Goal: Navigation & Orientation: Find specific page/section

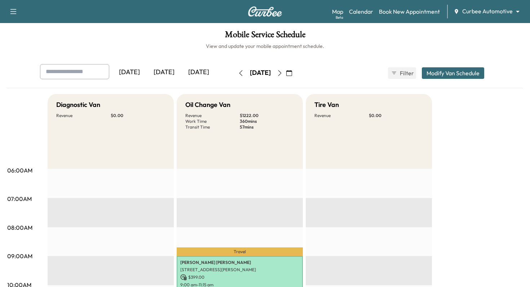
click at [514, 12] on body "Support Log Out Map Beta Calendar Book New Appointment Curbee Automotive ******…" at bounding box center [265, 143] width 530 height 287
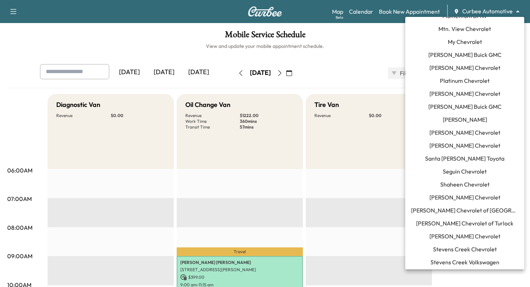
scroll to position [604, 0]
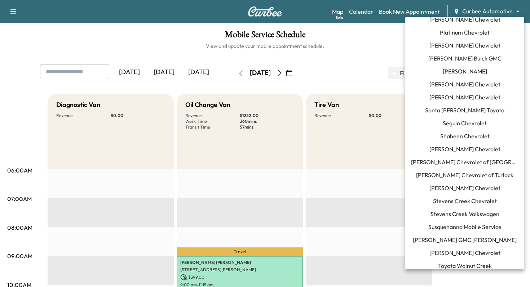
click at [467, 223] on span "Susquehanna Mobile Service" at bounding box center [464, 227] width 73 height 9
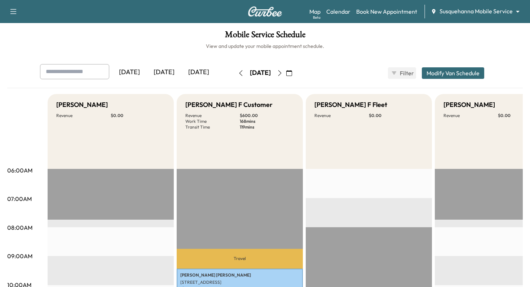
click at [238, 70] on icon "button" at bounding box center [241, 73] width 6 height 6
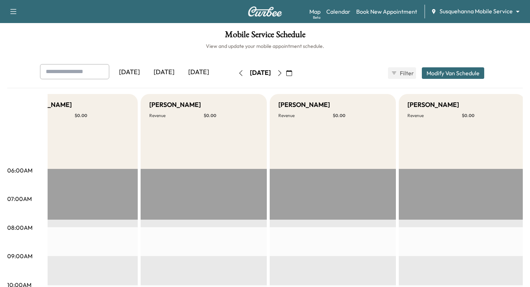
scroll to position [0, 1072]
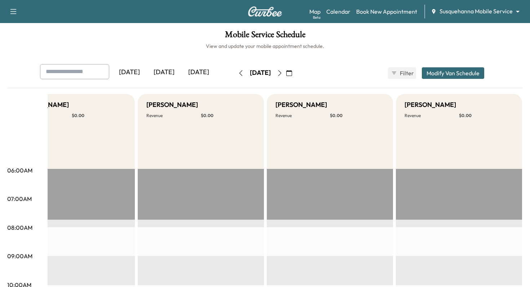
click at [239, 75] on icon "button" at bounding box center [240, 73] width 3 height 6
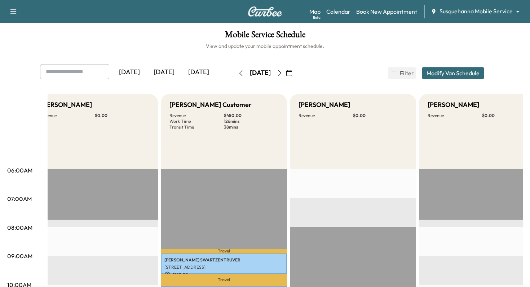
scroll to position [0, 0]
click at [239, 75] on icon "button" at bounding box center [240, 73] width 3 height 6
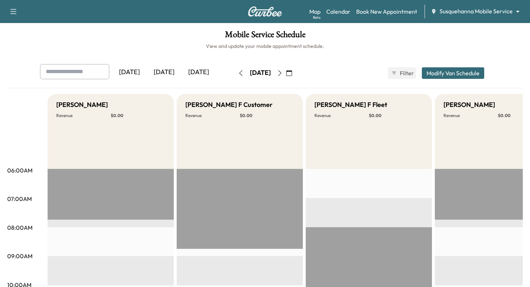
click at [475, 17] on div "Map Beta Calendar Book New Appointment Susquehanna Mobile Service ******** ​" at bounding box center [416, 12] width 215 height 14
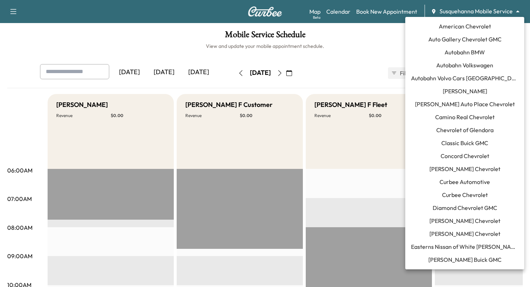
click at [483, 12] on body "Support Log Out Map Beta Calendar Book New Appointment Susquehanna Mobile Servi…" at bounding box center [265, 143] width 530 height 287
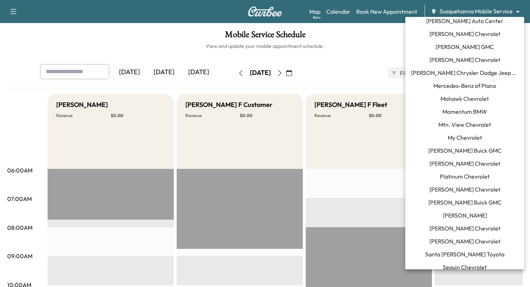
scroll to position [432, 0]
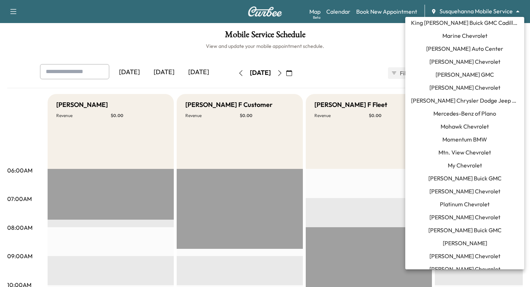
click at [470, 119] on li "Mercedes-Benz of Plano" at bounding box center [464, 113] width 119 height 13
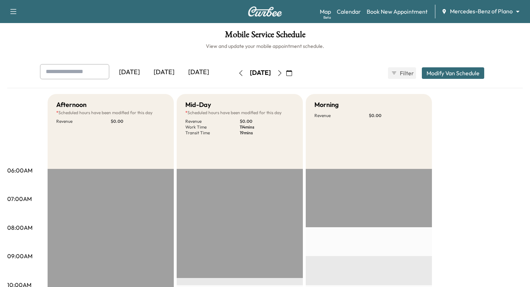
click at [283, 72] on icon "button" at bounding box center [280, 73] width 6 height 6
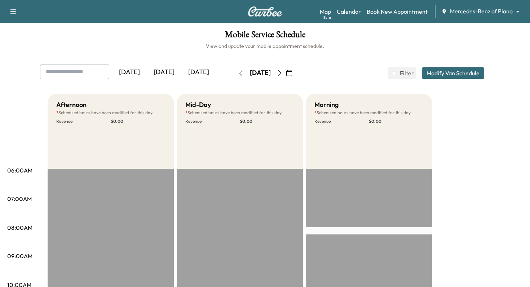
click at [286, 72] on button "button" at bounding box center [280, 73] width 12 height 12
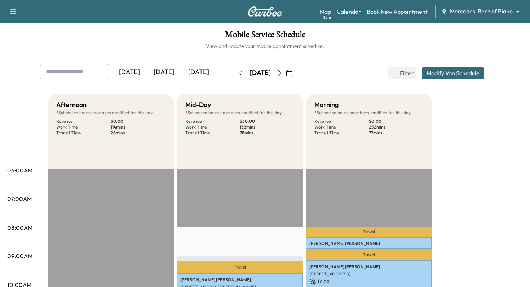
click at [283, 72] on icon "button" at bounding box center [280, 73] width 6 height 6
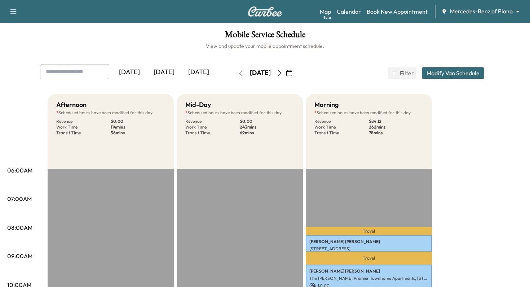
click at [283, 72] on icon "button" at bounding box center [280, 73] width 6 height 6
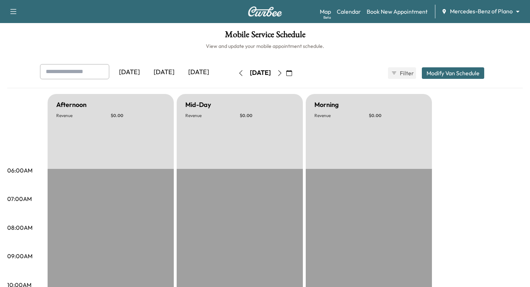
click at [286, 69] on button "button" at bounding box center [280, 73] width 12 height 12
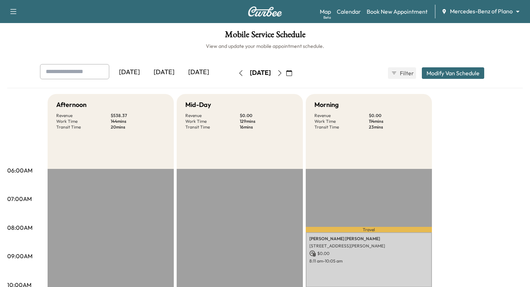
click at [286, 69] on button "button" at bounding box center [280, 73] width 12 height 12
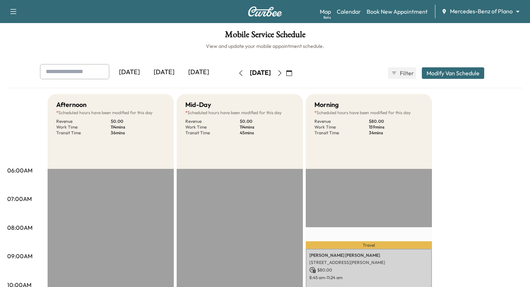
click at [496, 9] on body "Support Log Out Map Beta Calendar Book New Appointment Mercedes-Benz of Plano *…" at bounding box center [265, 143] width 530 height 287
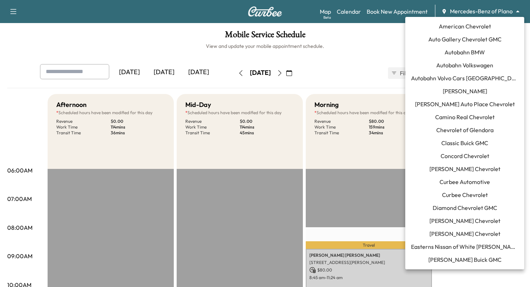
scroll to position [402, 0]
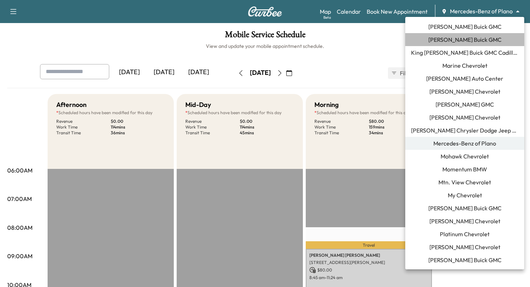
click at [477, 41] on span "[PERSON_NAME] Buick GMC" at bounding box center [464, 39] width 73 height 9
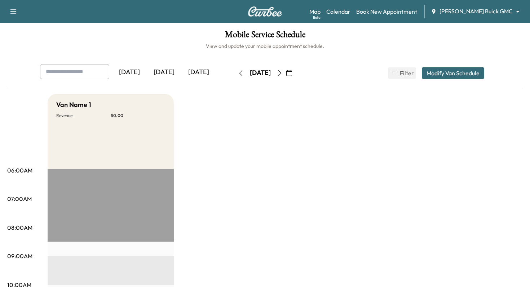
click at [238, 75] on icon "button" at bounding box center [241, 73] width 6 height 6
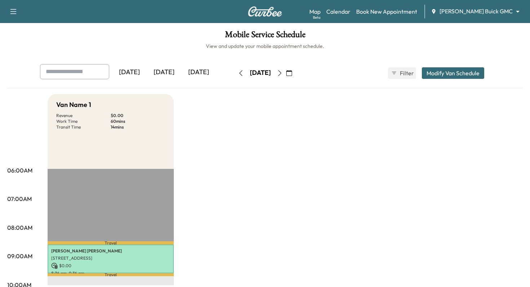
click at [238, 75] on icon "button" at bounding box center [241, 73] width 6 height 6
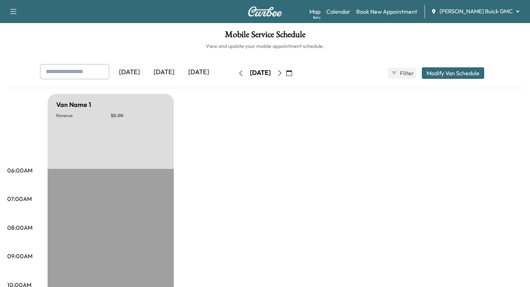
click at [238, 75] on icon "button" at bounding box center [241, 73] width 6 height 6
click at [235, 75] on button "button" at bounding box center [241, 73] width 12 height 12
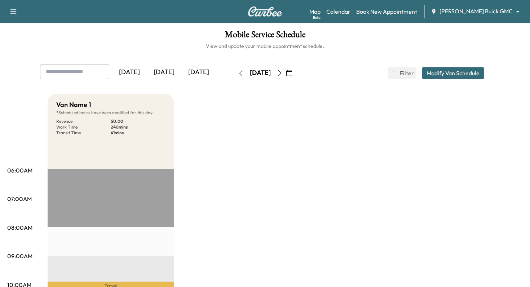
click at [238, 75] on icon "button" at bounding box center [241, 73] width 6 height 6
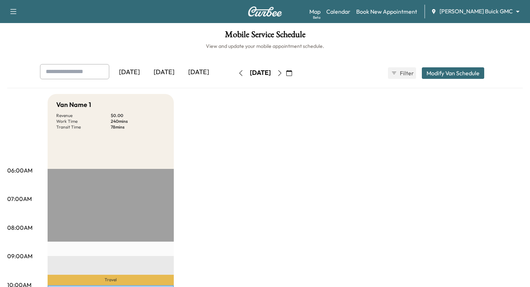
click at [235, 75] on button "button" at bounding box center [241, 73] width 12 height 12
click at [235, 75] on div "[DATE]" at bounding box center [260, 73] width 51 height 12
click at [507, 12] on body "Support Log Out Map Beta Calendar Book New Appointment [PERSON_NAME] GMC ******…" at bounding box center [265, 143] width 530 height 287
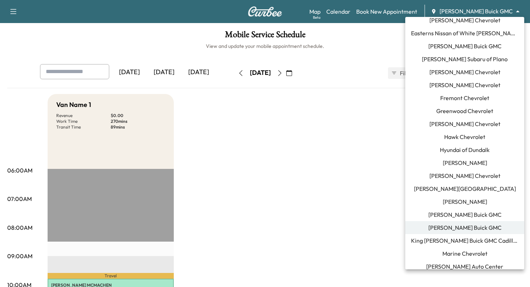
scroll to position [130, 0]
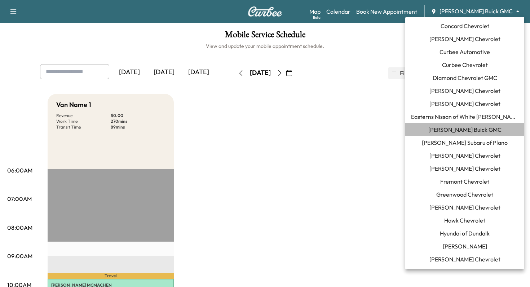
click at [459, 128] on span "[PERSON_NAME] Buick GMC" at bounding box center [464, 130] width 73 height 9
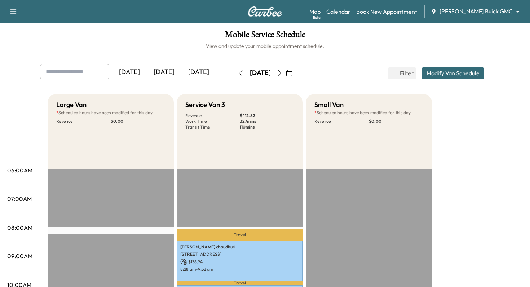
click at [283, 71] on icon "button" at bounding box center [280, 73] width 6 height 6
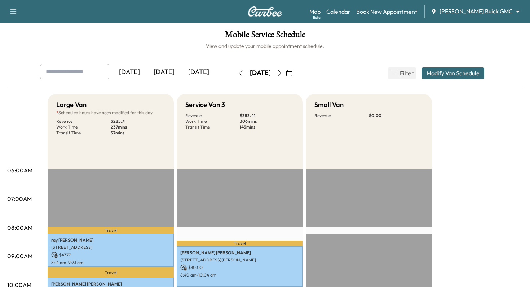
click at [518, 12] on body "Support Log Out Map Beta Calendar Book New Appointment [PERSON_NAME] Buick GMC …" at bounding box center [265, 143] width 530 height 287
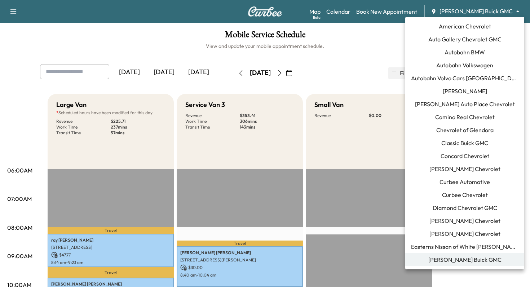
click at [464, 184] on span "Curbee Automotive" at bounding box center [465, 182] width 50 height 9
